Goal: Navigation & Orientation: Go to known website

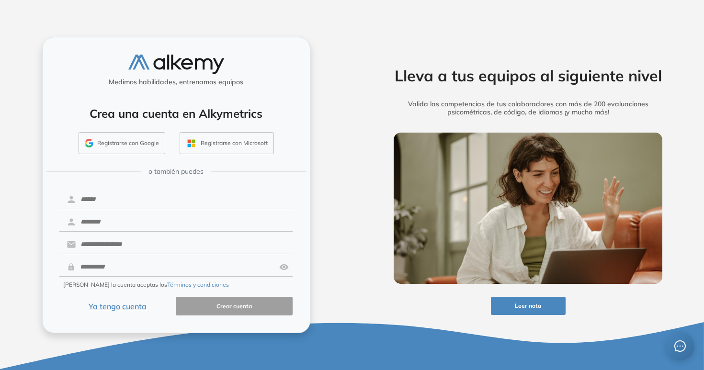
click at [147, 309] on button "Ya tengo cuenta" at bounding box center [117, 306] width 117 height 19
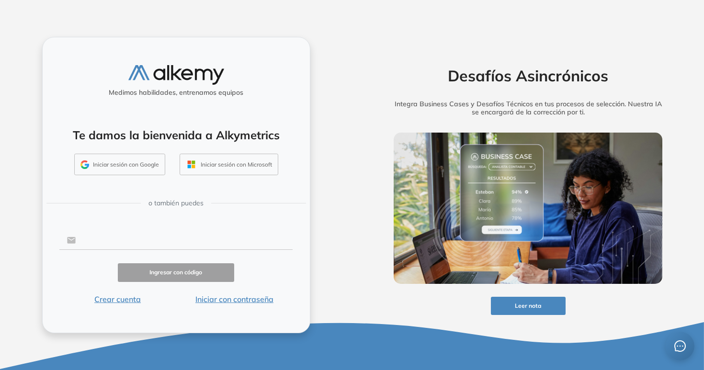
click at [176, 241] on input "text" at bounding box center [184, 240] width 217 height 18
click at [250, 279] on div "Ingresar con código" at bounding box center [176, 272] width 234 height 19
click at [254, 294] on button "Iniciar con contraseña" at bounding box center [234, 298] width 117 height 11
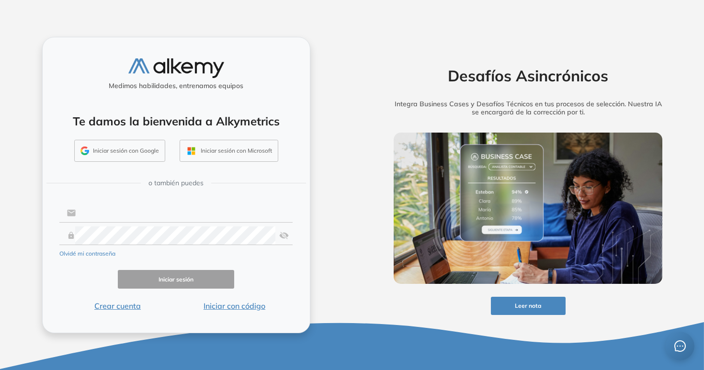
type input "**********"
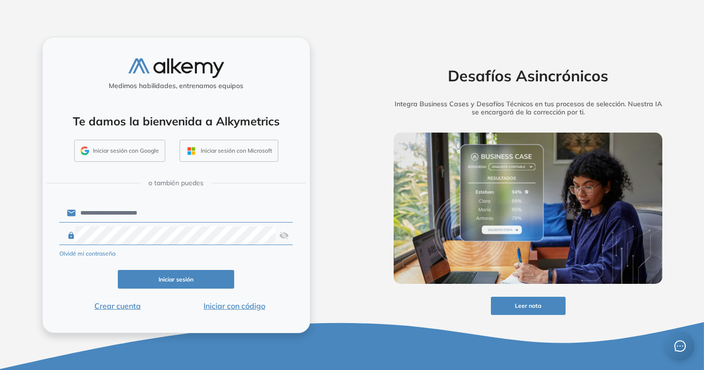
click at [200, 278] on button "Iniciar sesión" at bounding box center [176, 279] width 117 height 19
